Goal: Transaction & Acquisition: Purchase product/service

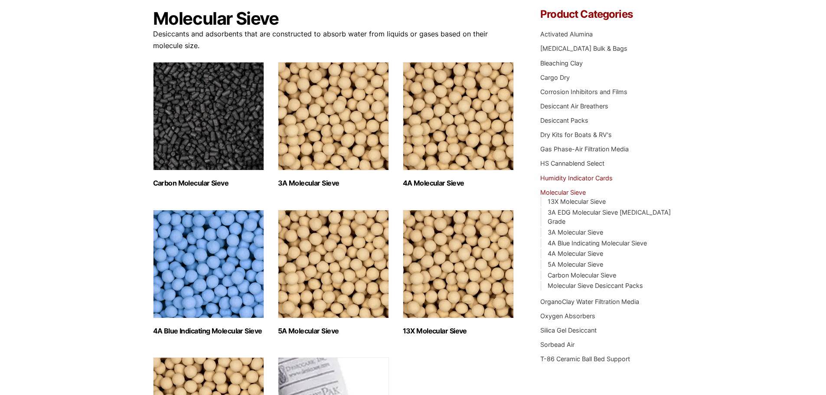
scroll to position [87, 0]
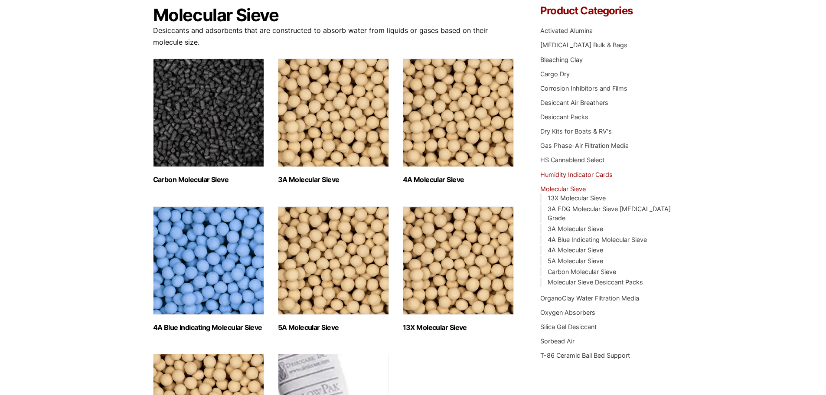
click at [583, 175] on link "Humidity Indicator Cards" at bounding box center [576, 174] width 72 height 7
click at [578, 132] on link "Dry Kits for Boats & RV's" at bounding box center [576, 131] width 72 height 7
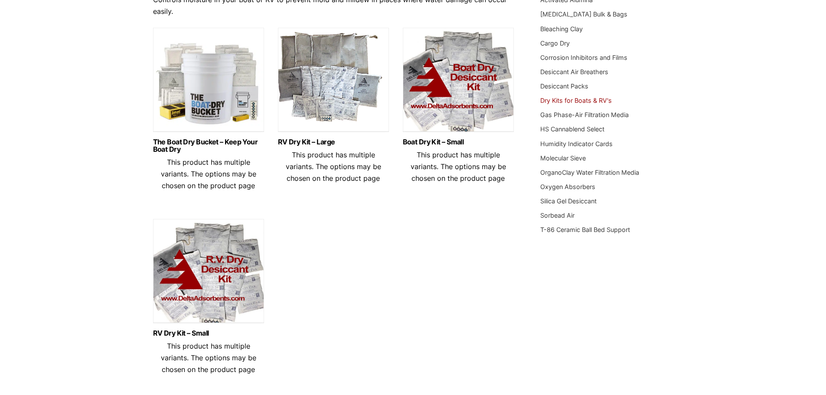
scroll to position [130, 0]
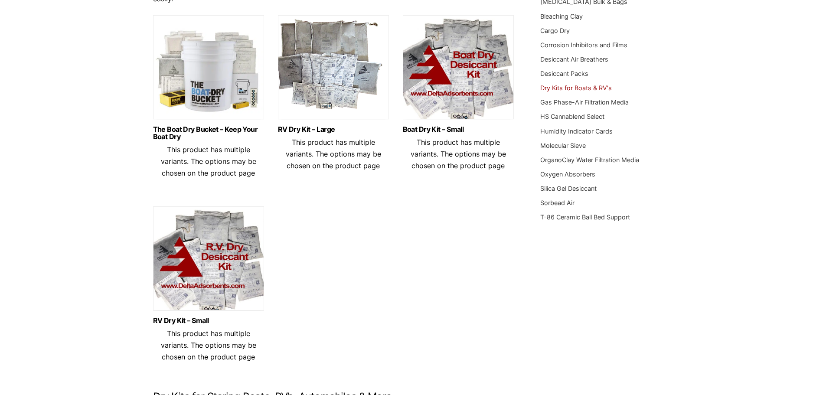
click at [221, 253] on img at bounding box center [208, 260] width 111 height 108
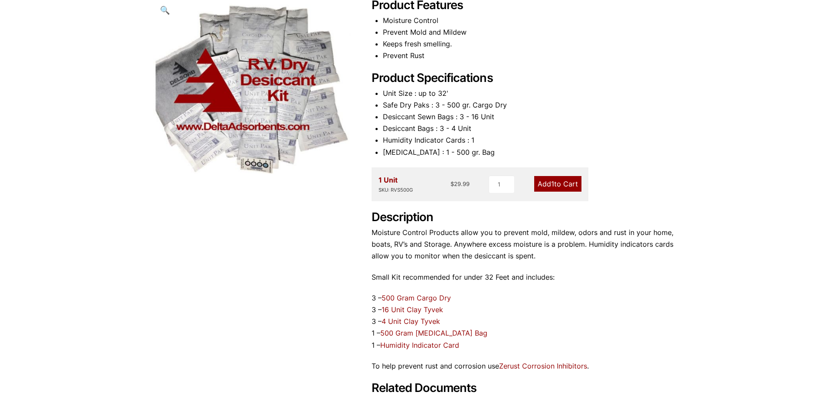
scroll to position [130, 0]
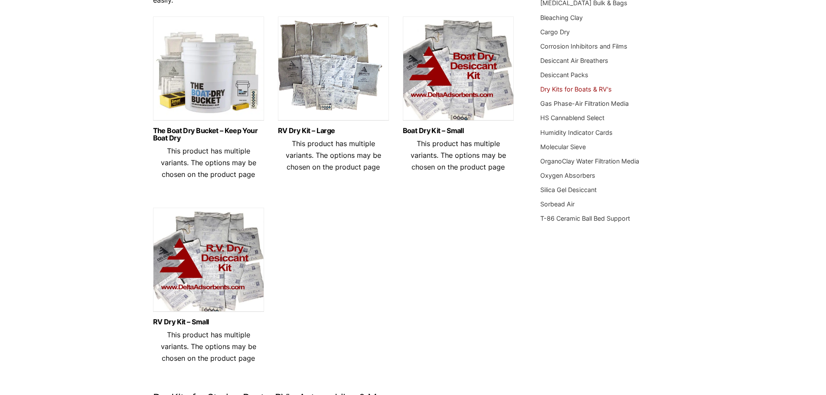
scroll to position [85, 0]
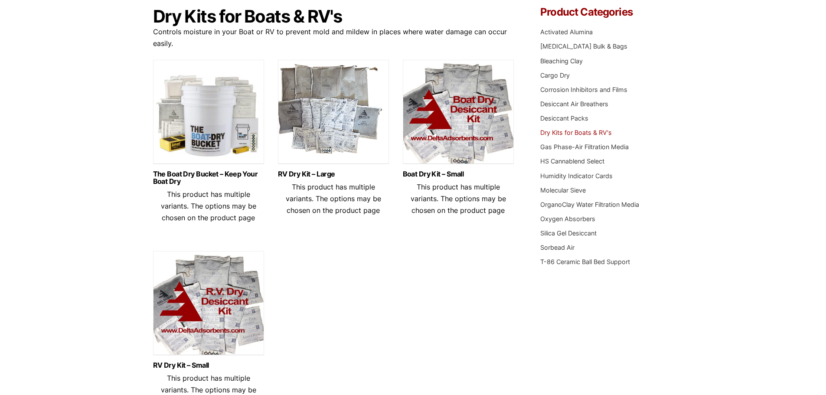
click at [454, 115] on img at bounding box center [458, 114] width 111 height 108
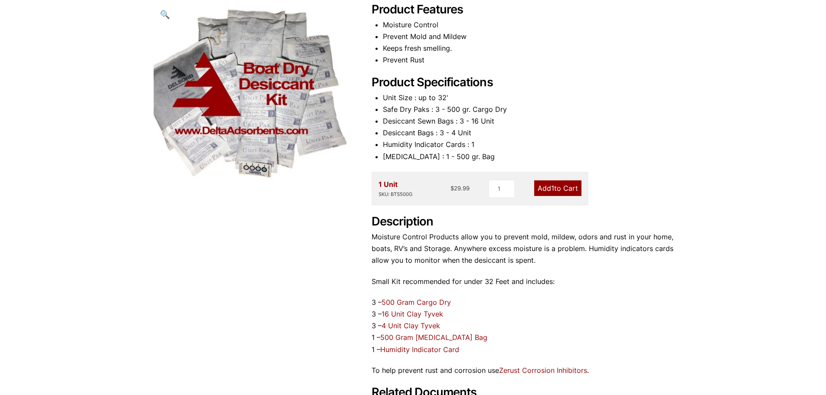
scroll to position [130, 0]
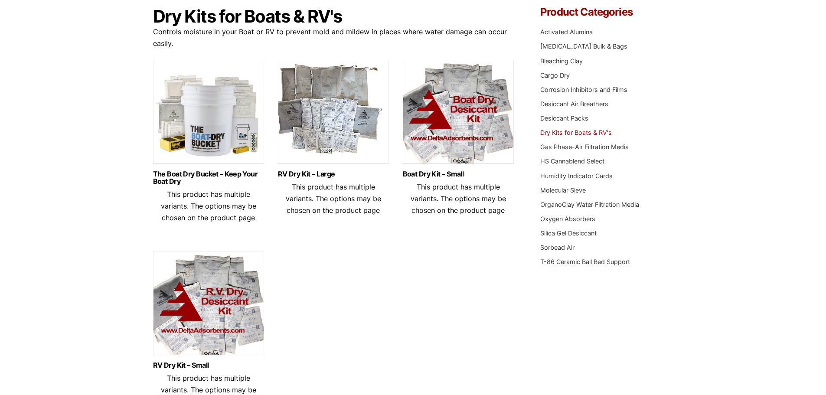
click at [214, 128] on img at bounding box center [208, 114] width 111 height 108
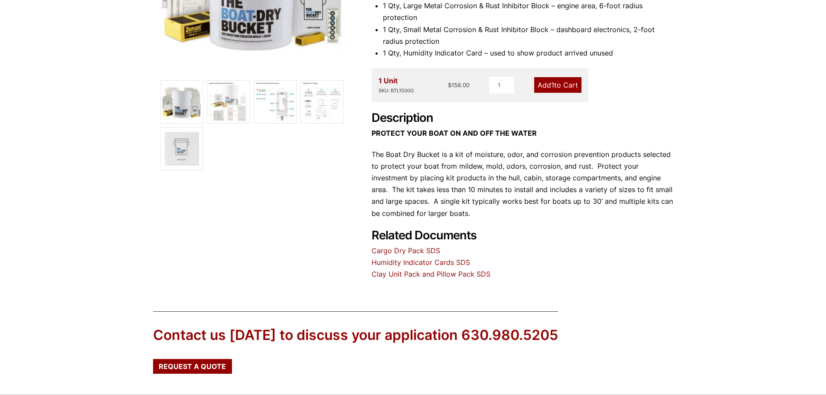
scroll to position [260, 0]
